Goal: Task Accomplishment & Management: Manage account settings

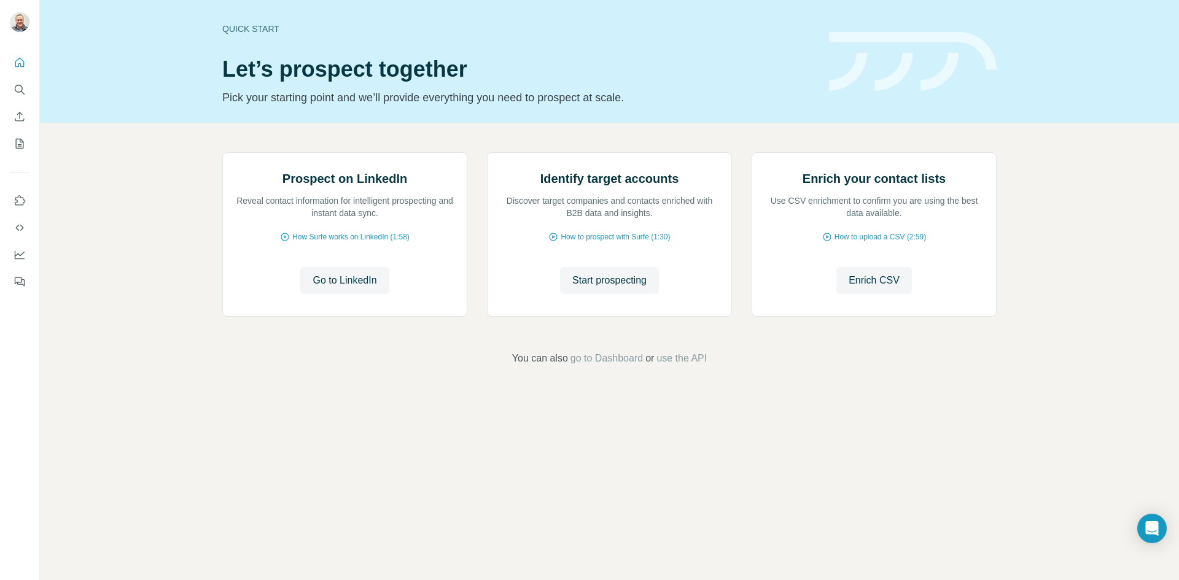
drag, startPoint x: 1150, startPoint y: 8, endPoint x: 813, endPoint y: 68, distance: 342.5
click at [878, 90] on header "Quick start Let’s prospect together Pick your starting point and we’ll provide …" at bounding box center [609, 62] width 775 height 90
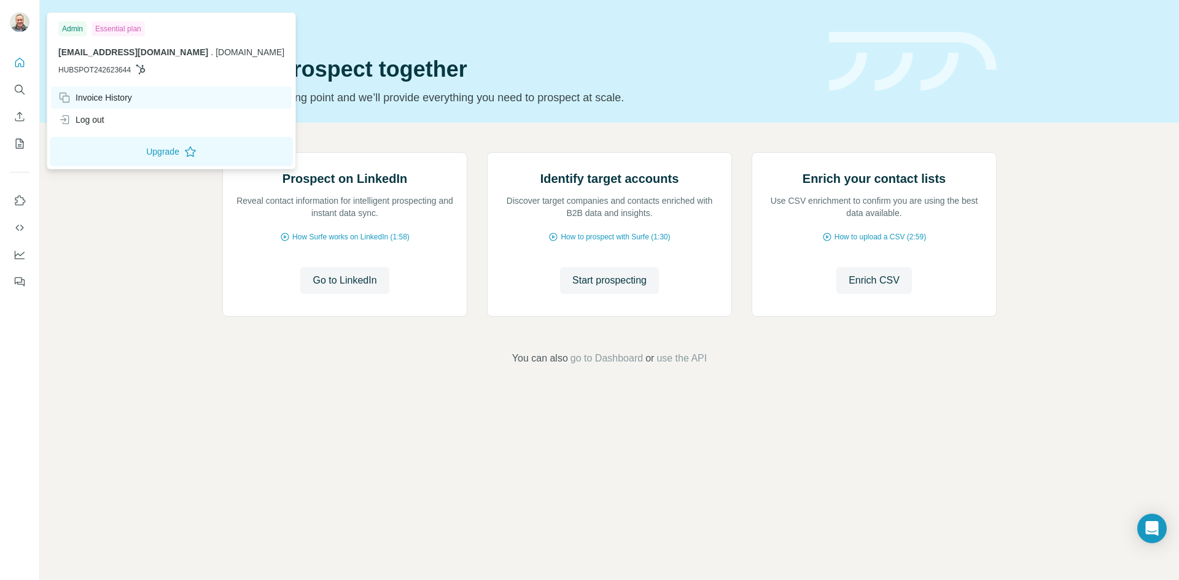
click at [120, 95] on div "Invoice History" at bounding box center [95, 98] width 74 height 12
click at [109, 95] on div "Invoice History" at bounding box center [95, 98] width 74 height 12
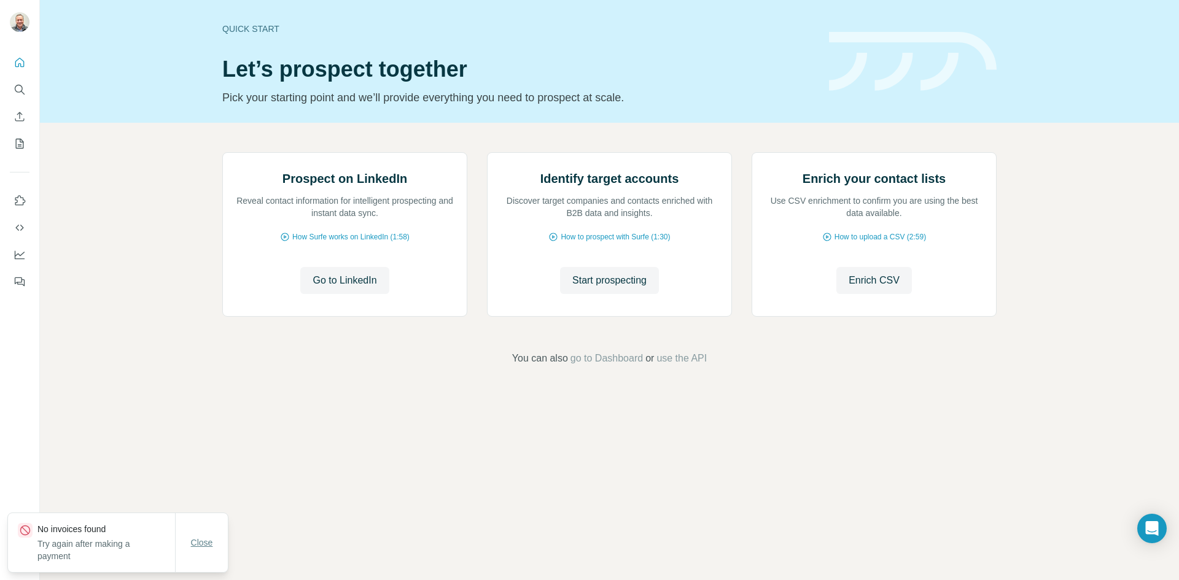
click at [208, 544] on span "Close" at bounding box center [202, 543] width 22 height 12
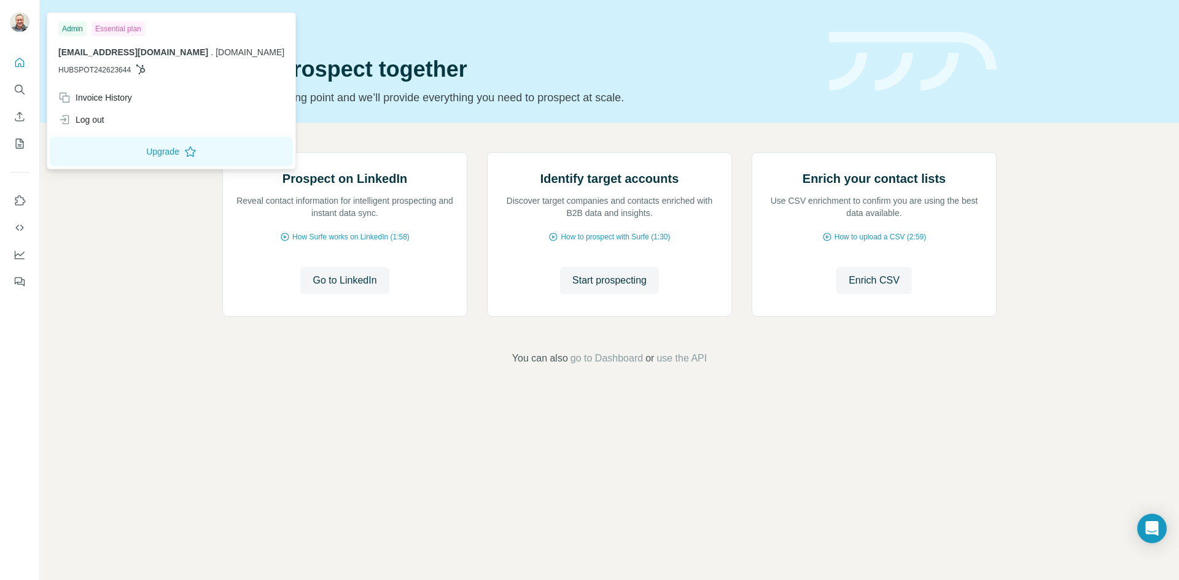
click at [20, 25] on img at bounding box center [20, 22] width 20 height 20
click at [173, 149] on button "Upgrade" at bounding box center [171, 151] width 243 height 29
